Goal: Information Seeking & Learning: Learn about a topic

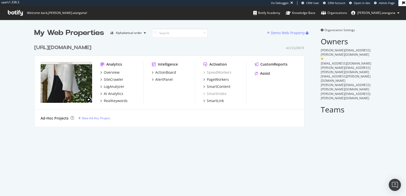
scroll to position [192, 397]
click at [110, 79] on div "SiteCrawler" at bounding box center [114, 79] width 20 height 5
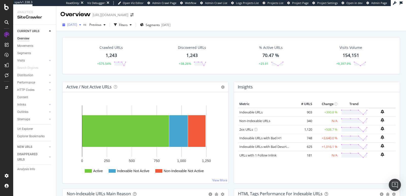
click at [83, 26] on div "[DATE]" at bounding box center [71, 25] width 23 height 8
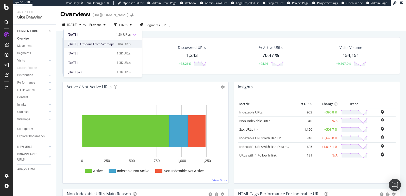
scroll to position [9, 0]
click at [218, 20] on div "[DATE] vs Previous Filters Segments [DATE]" at bounding box center [231, 25] width 350 height 12
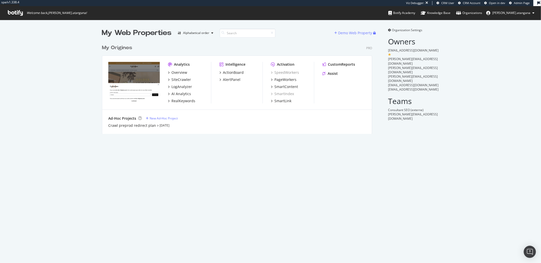
scroll to position [92, 270]
click at [176, 78] on div "SiteCrawler" at bounding box center [182, 79] width 20 height 5
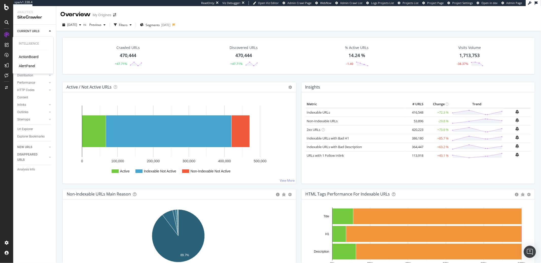
click at [23, 56] on div "ActionBoard" at bounding box center [29, 57] width 20 height 5
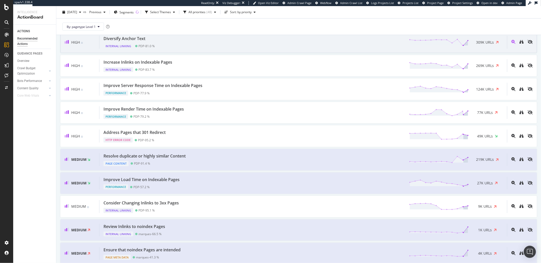
scroll to position [66, 0]
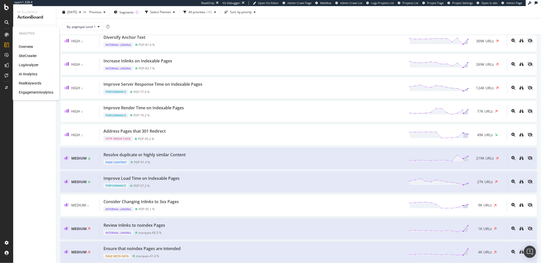
click at [22, 46] on div "Overview" at bounding box center [26, 46] width 14 height 5
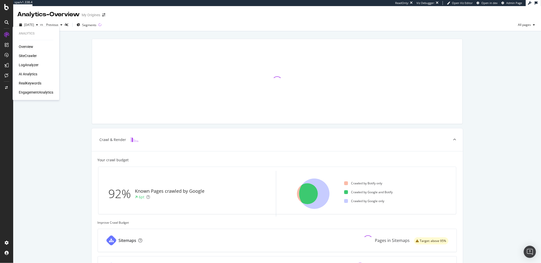
click at [25, 55] on div "SiteCrawler" at bounding box center [28, 56] width 18 height 5
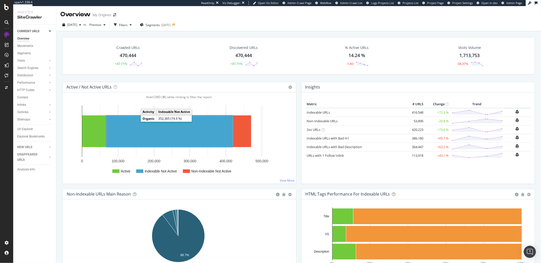
click at [146, 129] on rect "A chart." at bounding box center [169, 131] width 127 height 32
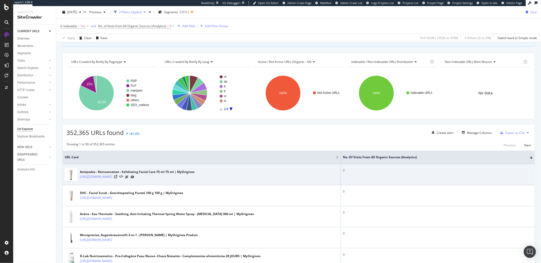
scroll to position [43, 0]
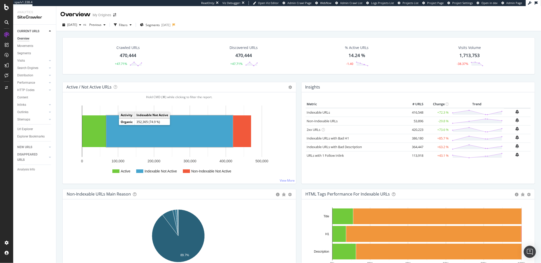
click at [134, 135] on rect "A chart." at bounding box center [169, 131] width 127 height 32
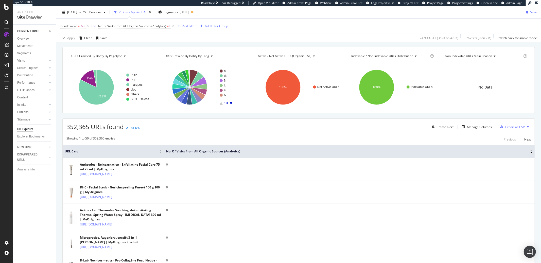
scroll to position [71, 0]
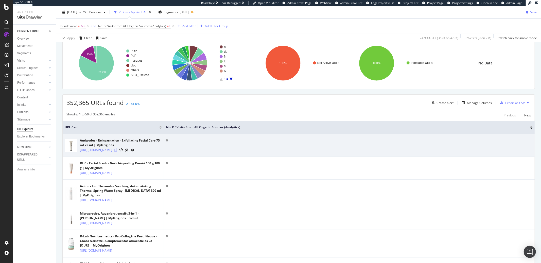
click at [117, 152] on icon at bounding box center [115, 150] width 3 height 3
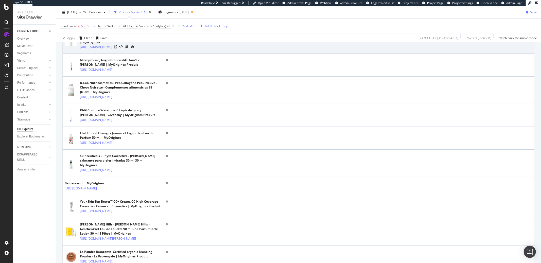
scroll to position [340, 0]
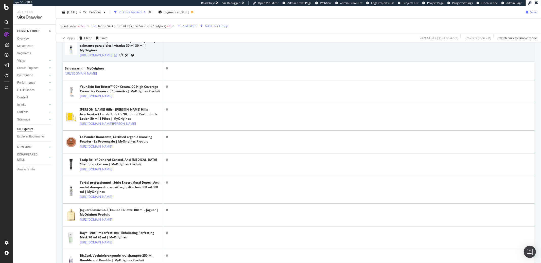
click at [117, 57] on icon at bounding box center [115, 55] width 3 height 3
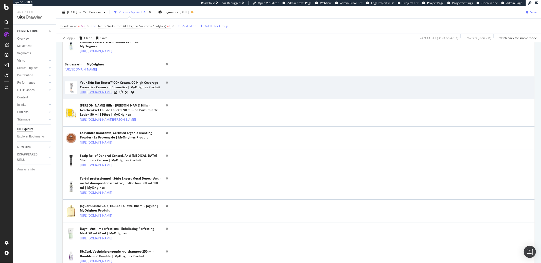
scroll to position [348, 0]
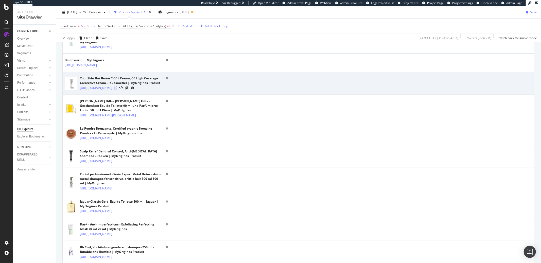
click at [117, 90] on icon at bounding box center [115, 88] width 3 height 3
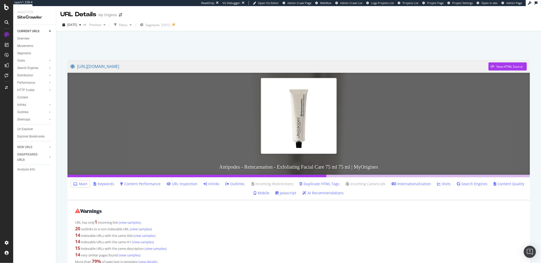
click at [218, 183] on link "Inlinks" at bounding box center [212, 183] width 16 height 5
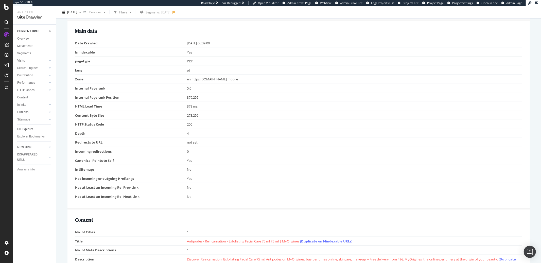
scroll to position [258, 0]
